Goal: Task Accomplishment & Management: Manage account settings

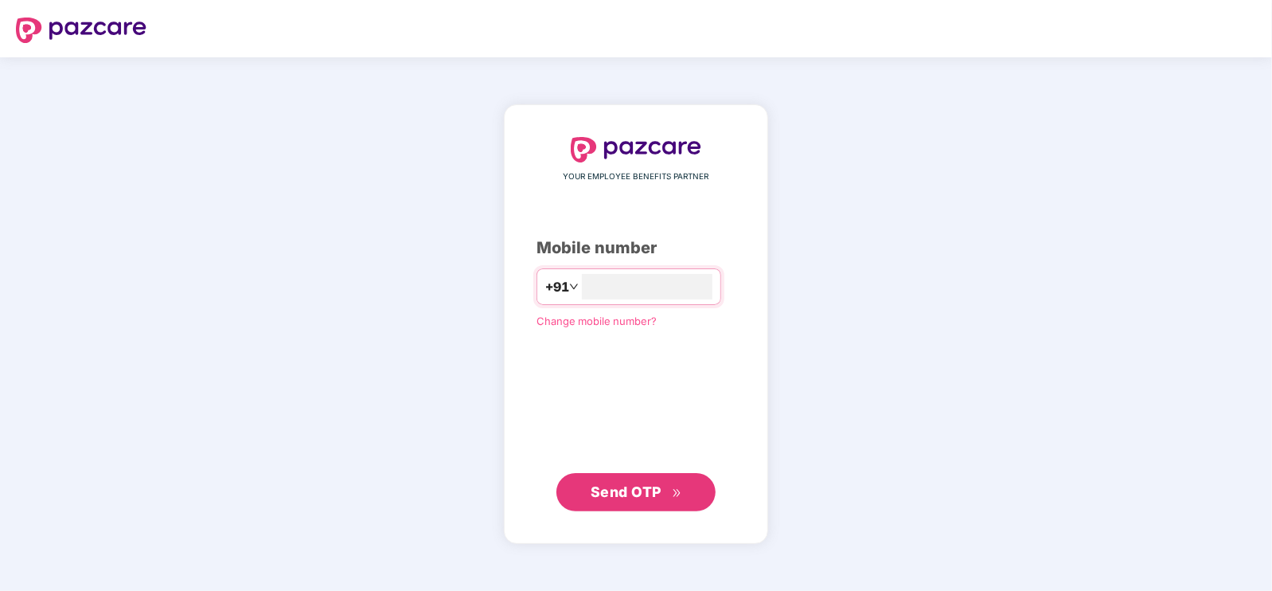
type input "**********"
click at [667, 499] on span "Send OTP" at bounding box center [637, 491] width 92 height 22
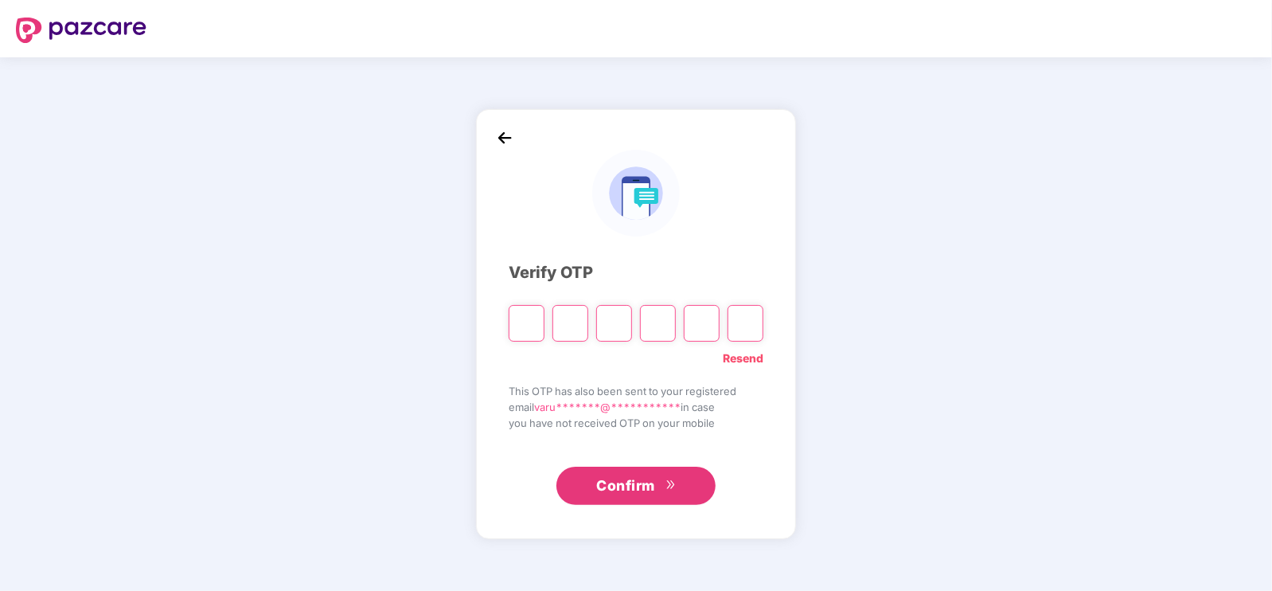
type input "*"
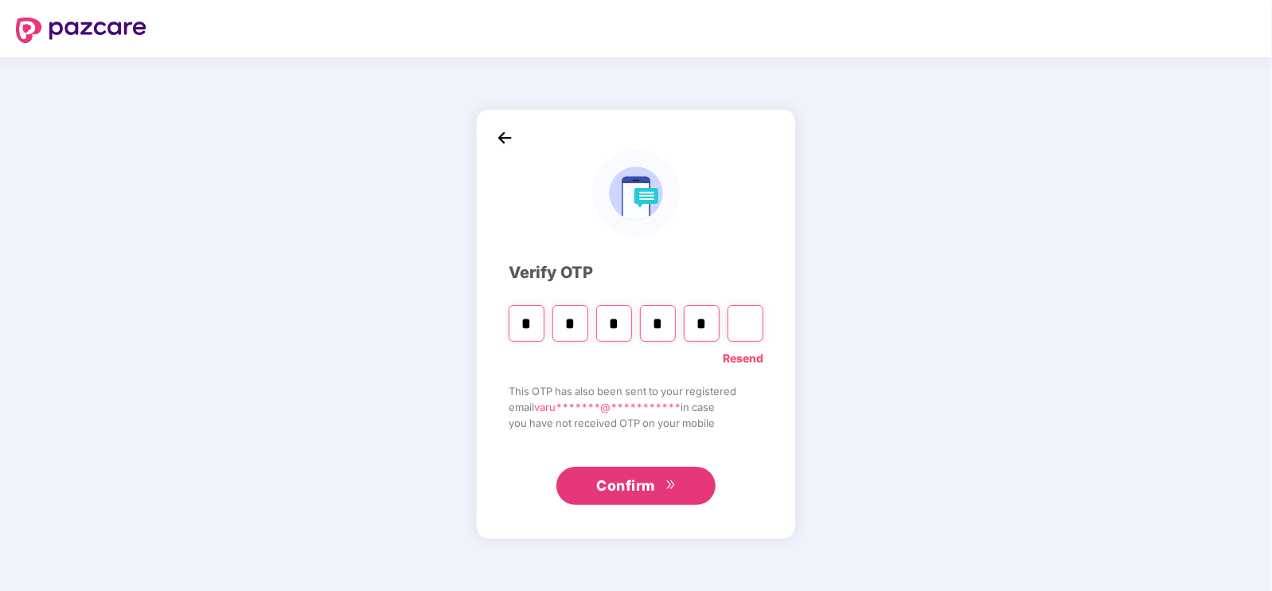
type input "*"
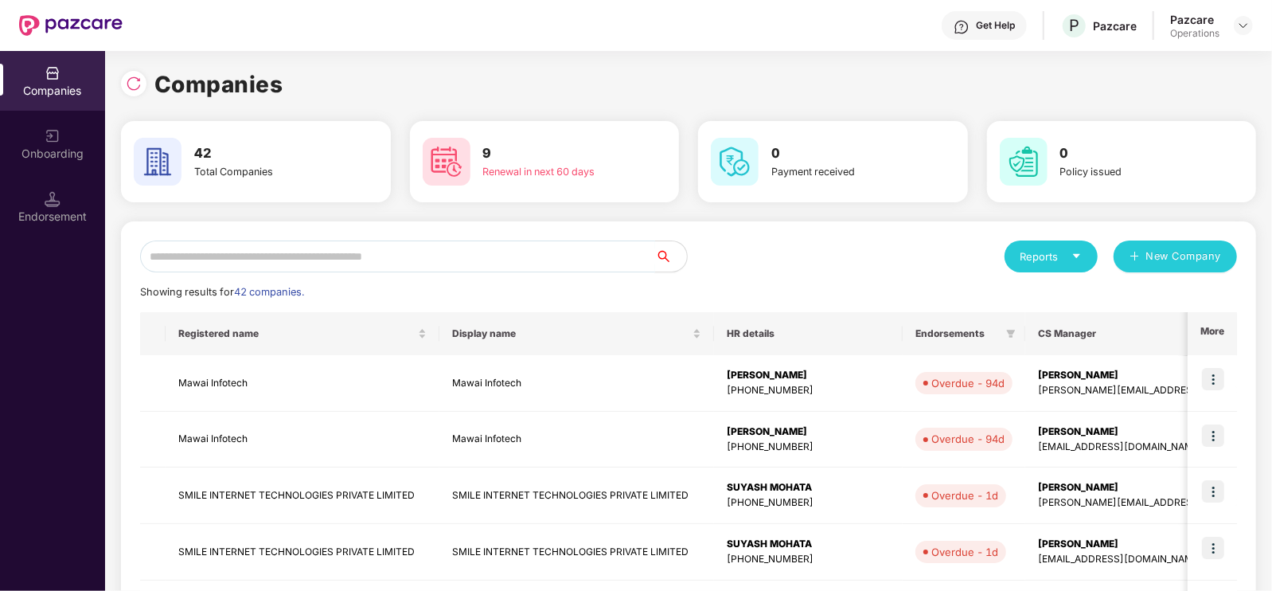
click at [463, 254] on input "text" at bounding box center [397, 256] width 515 height 32
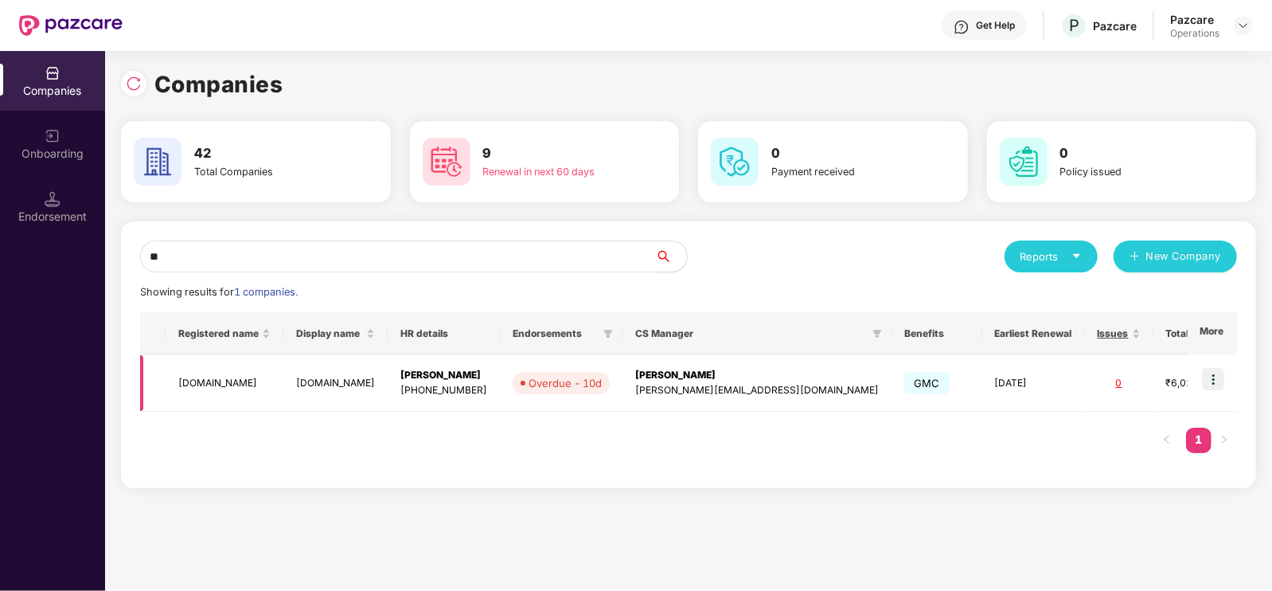
type input "**"
click at [1205, 380] on img at bounding box center [1213, 379] width 22 height 22
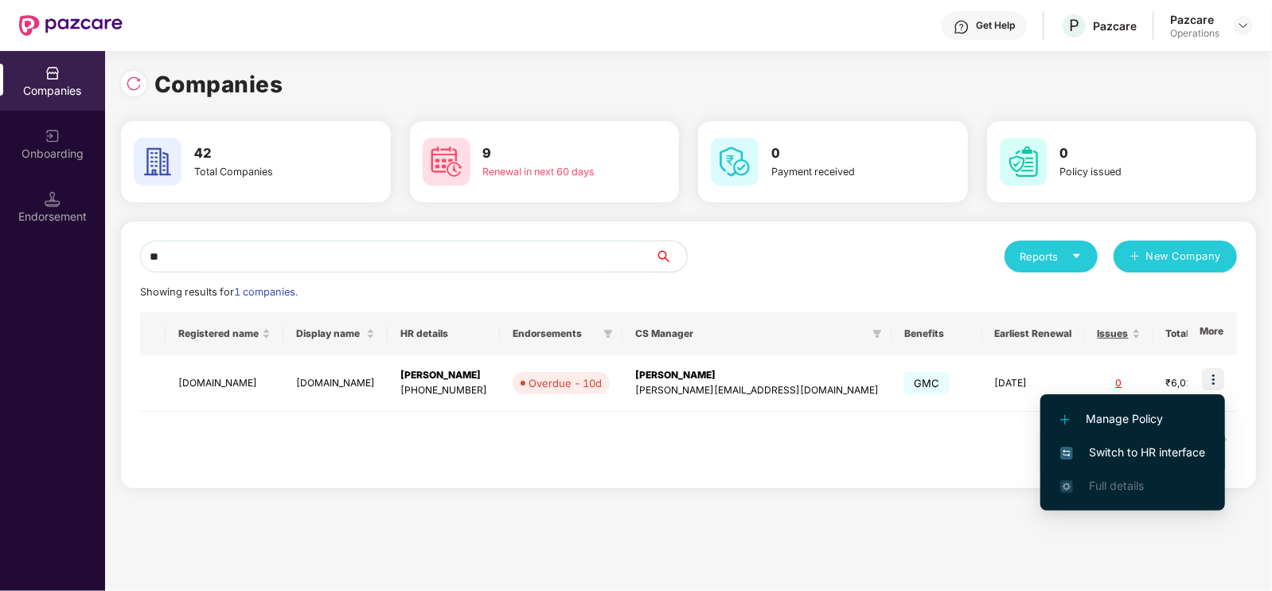
click at [1125, 447] on span "Switch to HR interface" at bounding box center [1132, 452] width 145 height 18
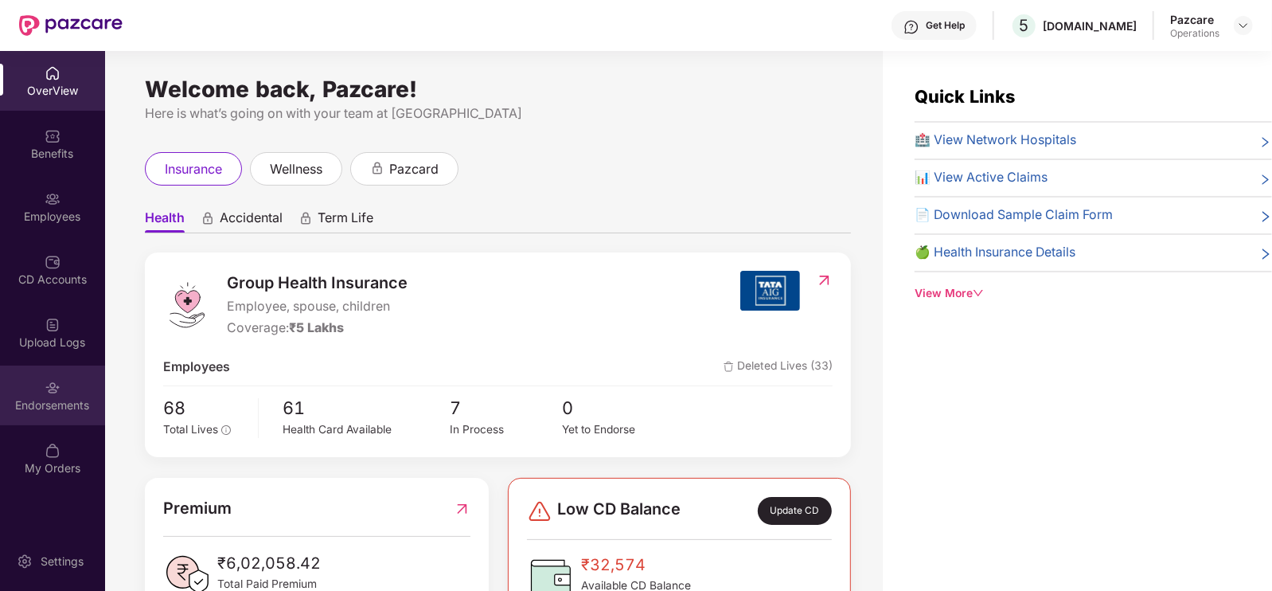
click at [54, 407] on div "Endorsements" at bounding box center [52, 405] width 105 height 16
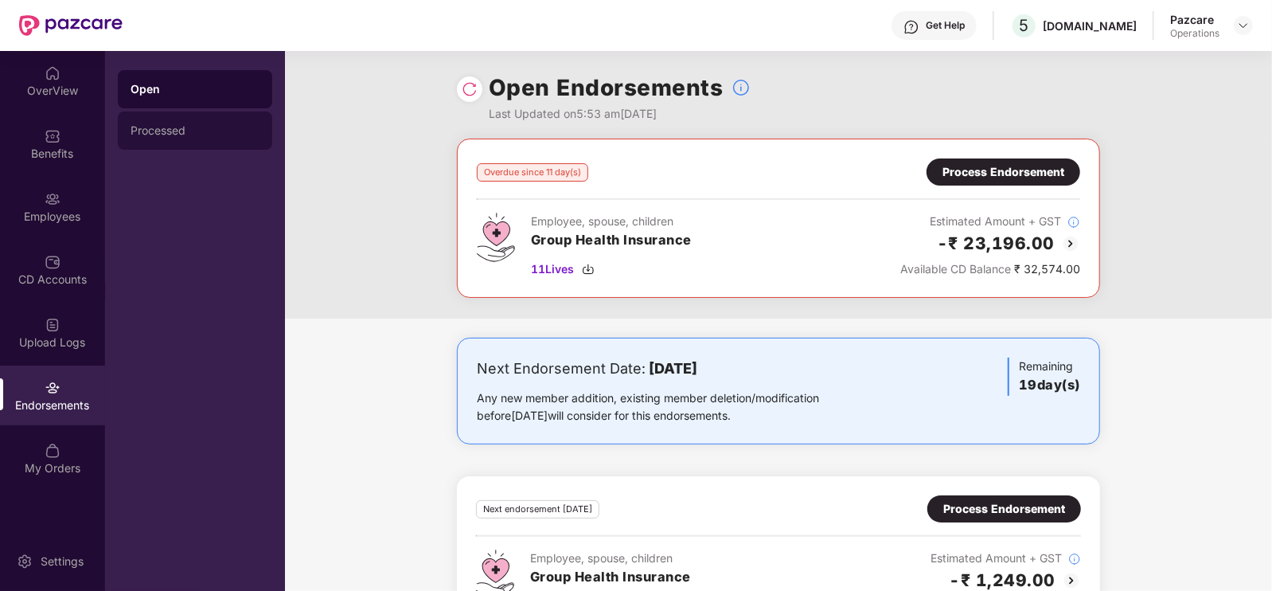
click at [170, 130] on div "Processed" at bounding box center [195, 130] width 129 height 13
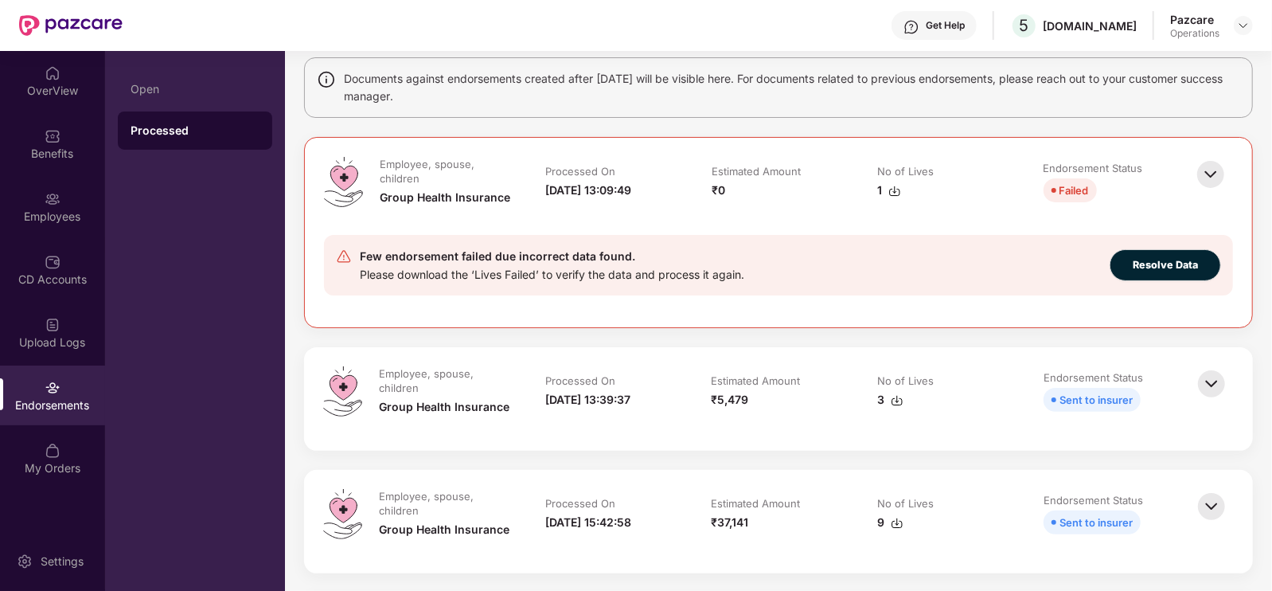
scroll to position [143, 0]
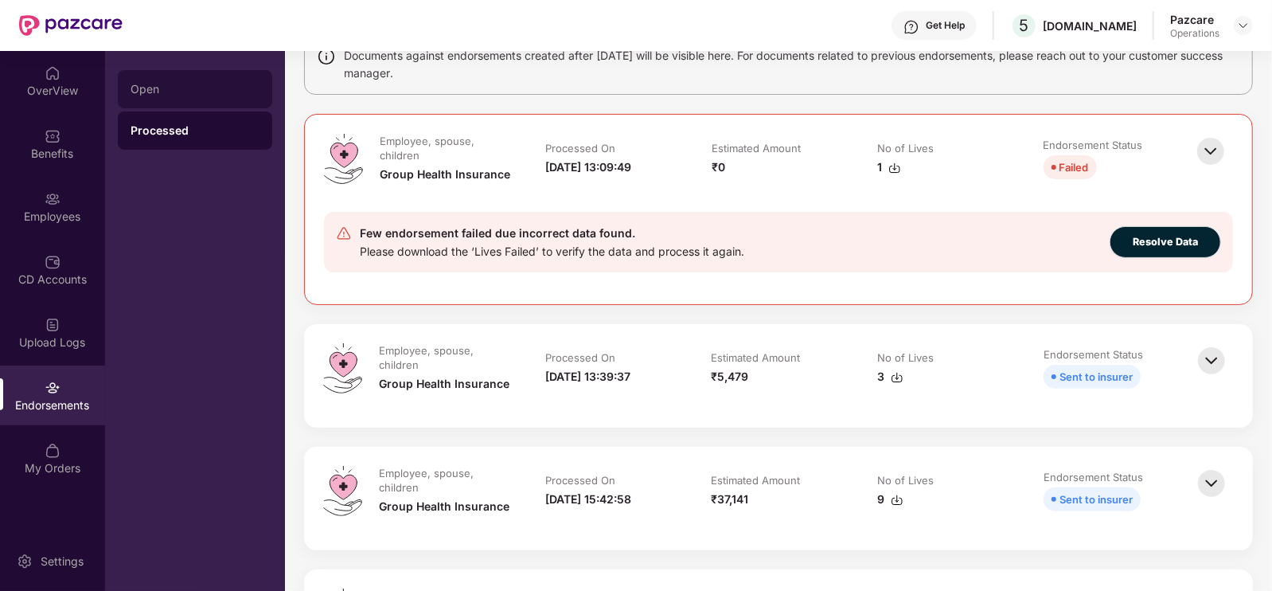
click at [186, 84] on div "Open" at bounding box center [195, 89] width 129 height 13
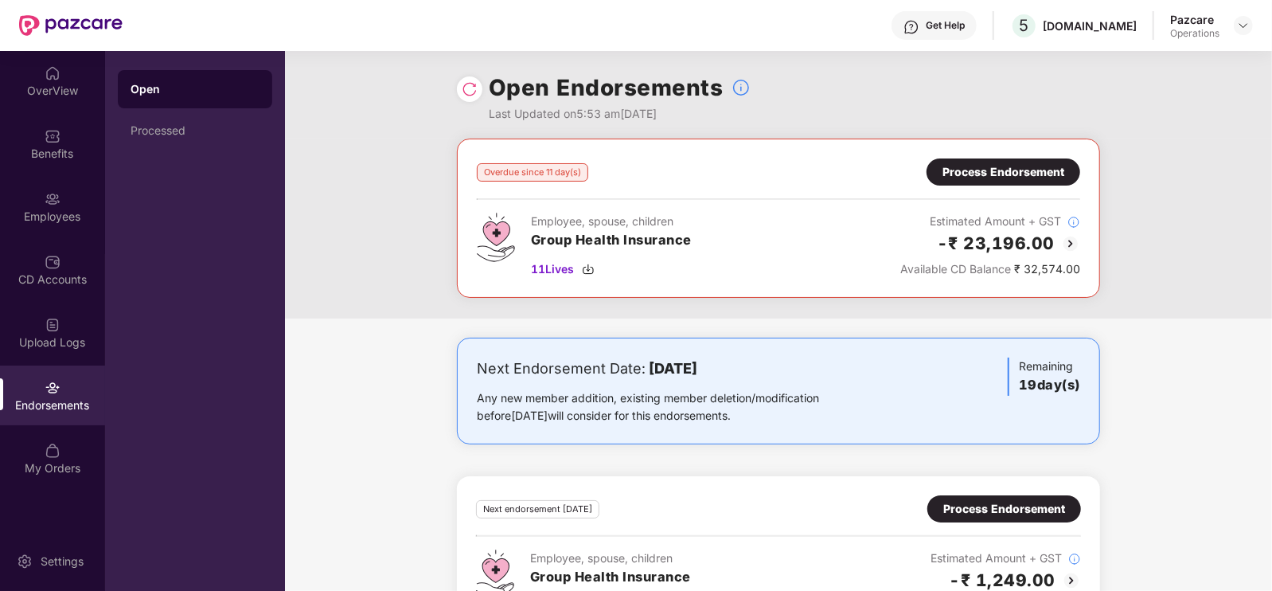
click at [45, 390] on img at bounding box center [53, 388] width 16 height 16
